Goal: Find specific page/section: Find specific page/section

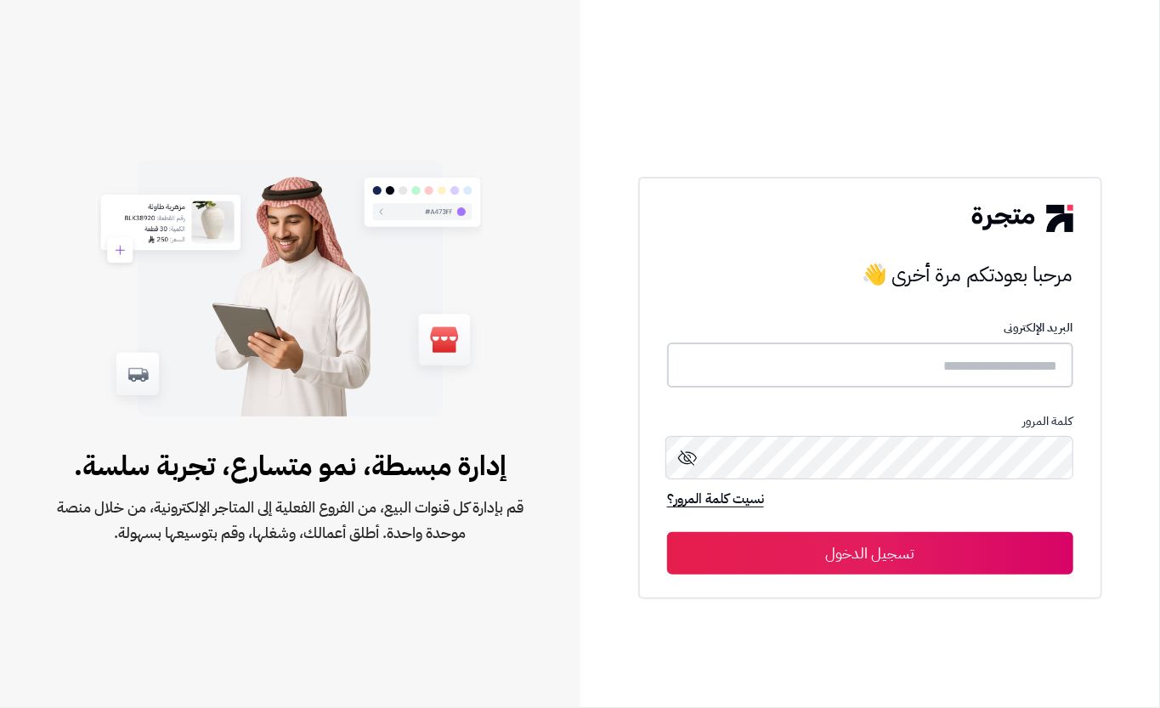
click at [828, 369] on input "text" at bounding box center [870, 364] width 406 height 45
type input "****"
click at [830, 552] on button "تسجيل الدخول" at bounding box center [870, 552] width 406 height 42
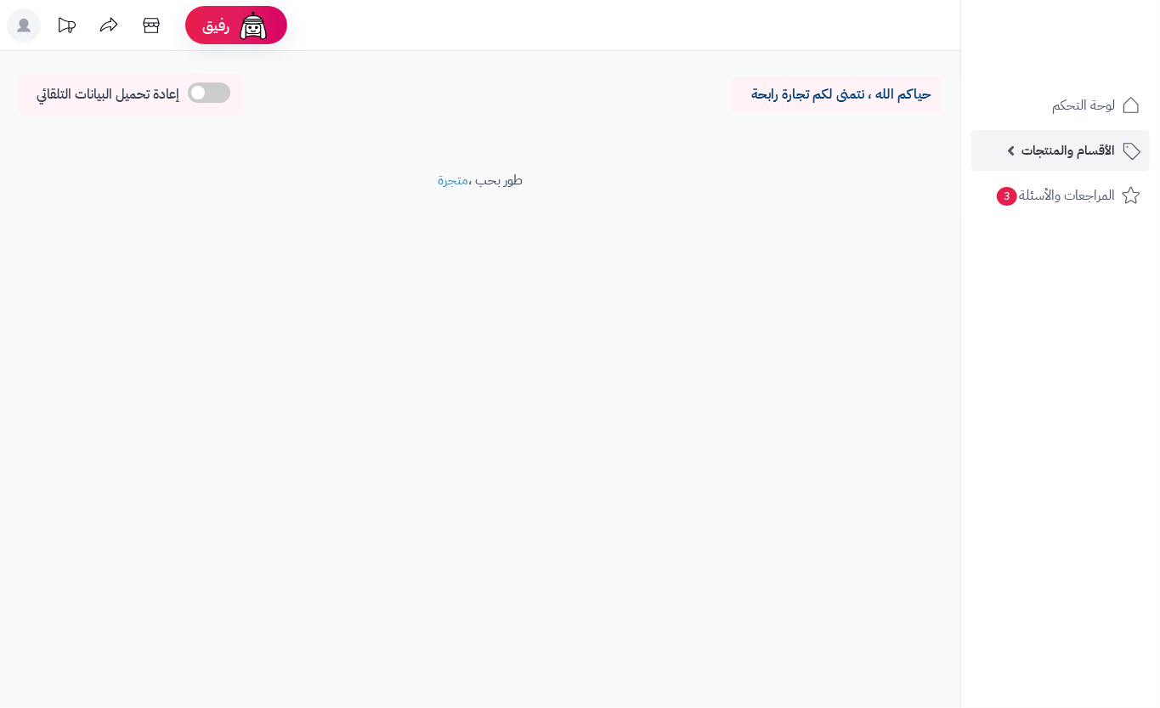
click at [1065, 158] on span "الأقسام والمنتجات" at bounding box center [1068, 151] width 93 height 24
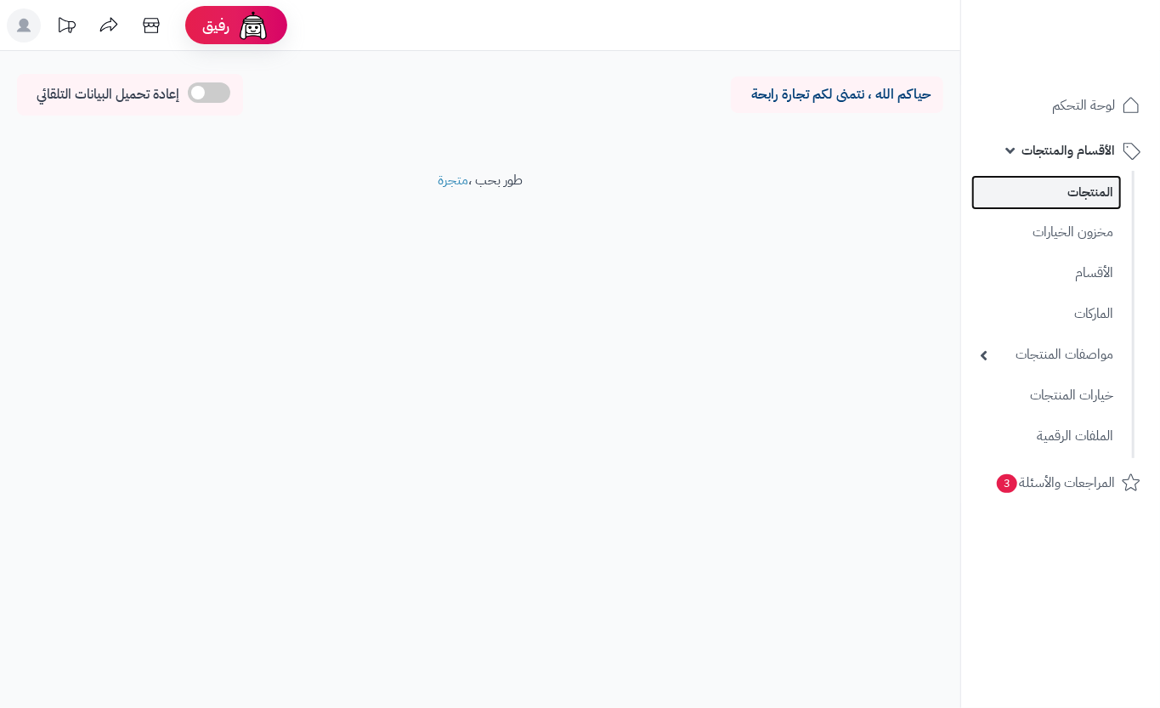
click at [1023, 192] on link "المنتجات" at bounding box center [1046, 192] width 150 height 35
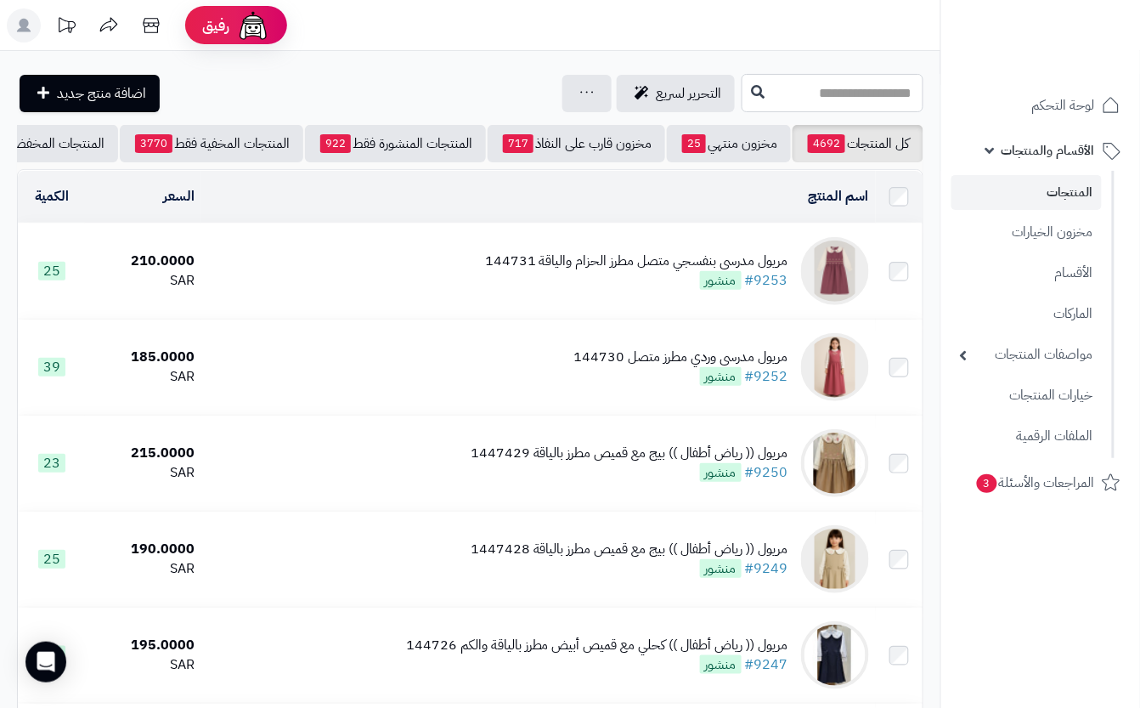
click at [874, 93] on input "text" at bounding box center [833, 93] width 182 height 38
